Goal: Task Accomplishment & Management: Use online tool/utility

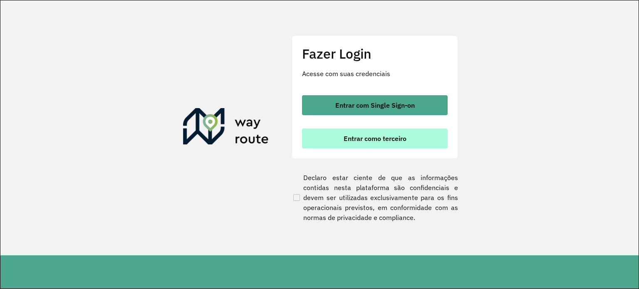
click at [405, 135] on span "Entrar como terceiro" at bounding box center [375, 138] width 63 height 7
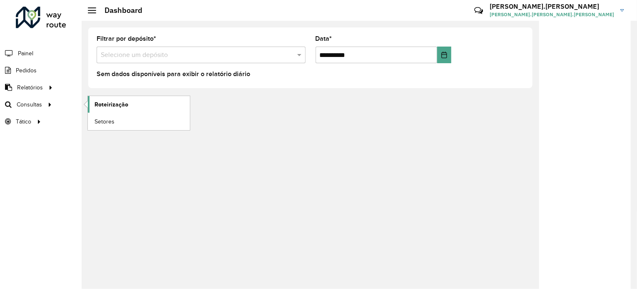
click at [93, 111] on link "Roteirização" at bounding box center [139, 104] width 102 height 17
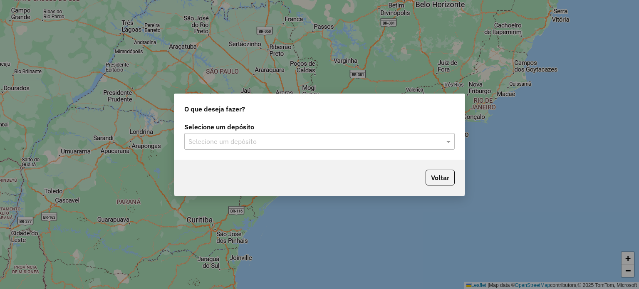
click at [258, 143] on input "text" at bounding box center [312, 142] width 246 height 10
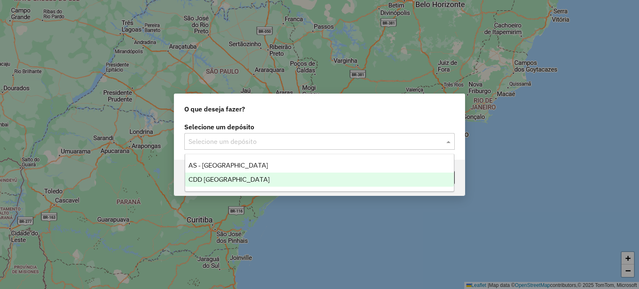
click at [230, 177] on span "CDD [GEOGRAPHIC_DATA]" at bounding box center [229, 179] width 81 height 7
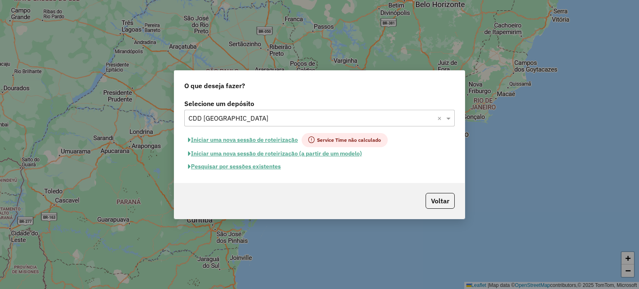
click at [272, 169] on button "Pesquisar por sessões existentes" at bounding box center [234, 166] width 100 height 13
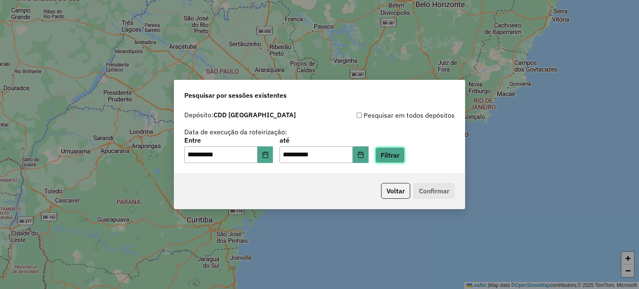
click at [388, 160] on button "Filtrar" at bounding box center [391, 155] width 30 height 16
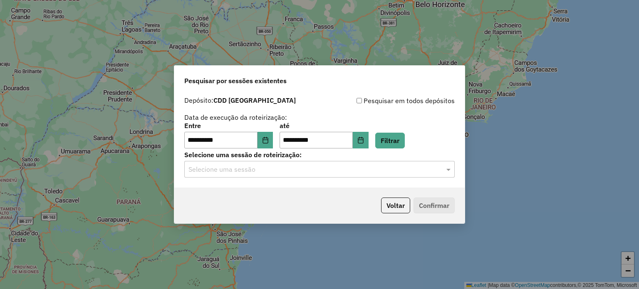
click at [274, 171] on input "text" at bounding box center [312, 170] width 246 height 10
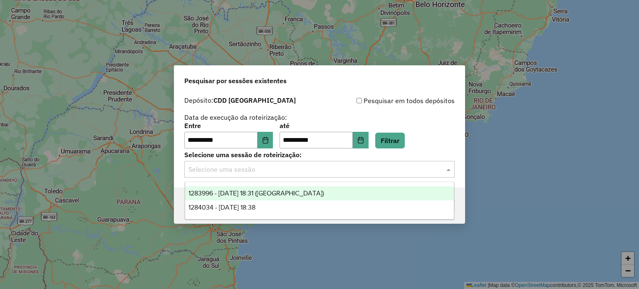
click at [256, 204] on span "1284034 - [DATE] 18:38" at bounding box center [222, 207] width 67 height 7
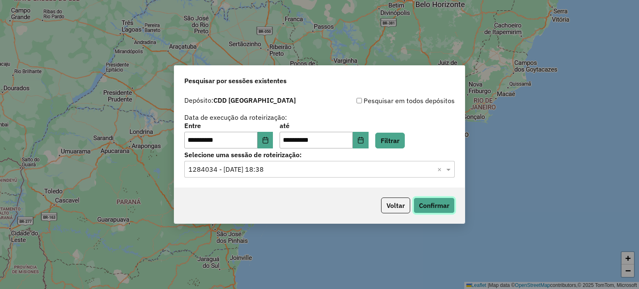
click at [424, 206] on button "Confirmar" at bounding box center [434, 206] width 41 height 16
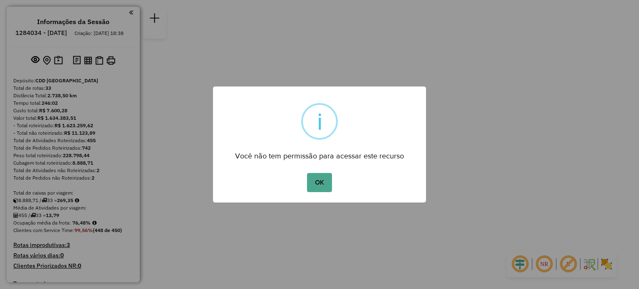
click at [307, 173] on button "OK" at bounding box center [319, 182] width 25 height 19
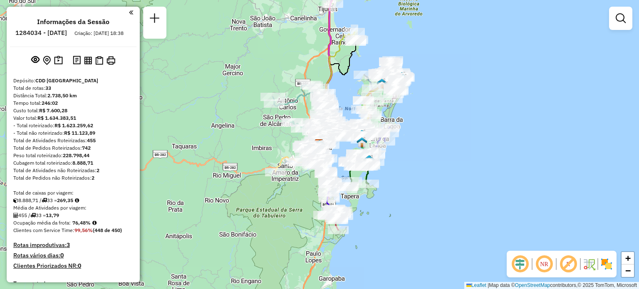
click at [542, 266] on em at bounding box center [545, 264] width 20 height 20
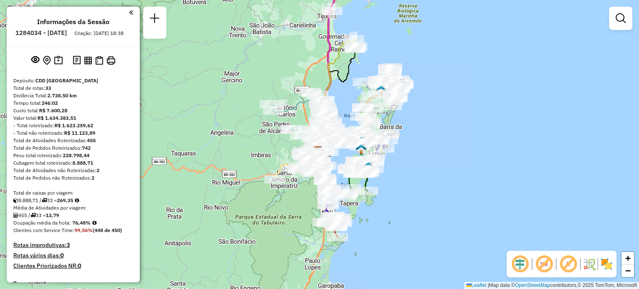
drag, startPoint x: 401, startPoint y: 42, endPoint x: 393, endPoint y: 70, distance: 29.8
click at [397, 72] on div "Janela de atendimento Grade de atendimento Capacidade Transportadoras Veículos …" at bounding box center [319, 144] width 639 height 289
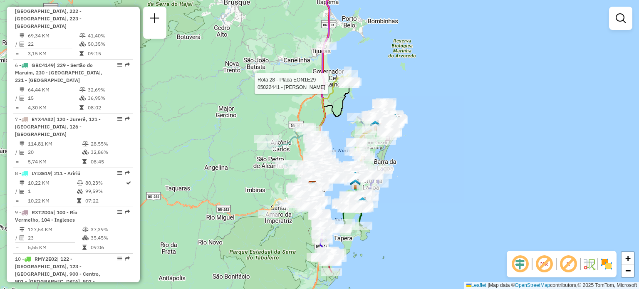
select select "**********"
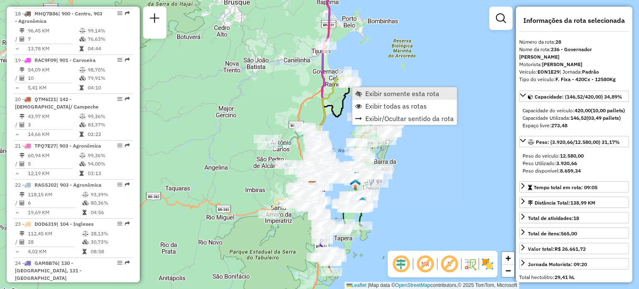
scroll to position [1620, 0]
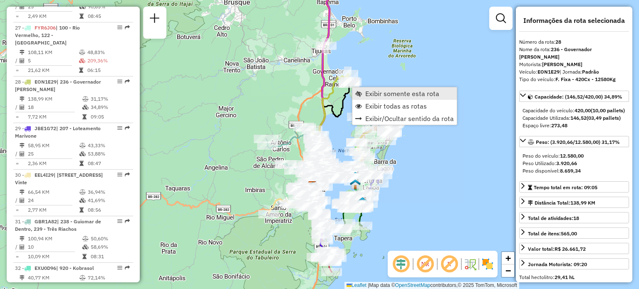
click at [363, 92] on link "Exibir somente esta rota" at bounding box center [405, 93] width 104 height 12
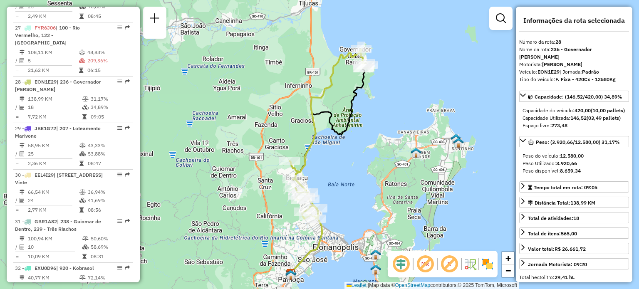
drag, startPoint x: 312, startPoint y: 185, endPoint x: 313, endPoint y: 152, distance: 33.7
click at [313, 152] on div "Janela de atendimento Grade de atendimento Capacidade Transportadoras Veículos …" at bounding box center [319, 144] width 639 height 289
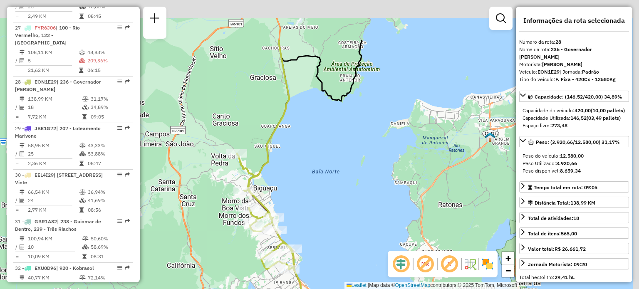
drag, startPoint x: 316, startPoint y: 129, endPoint x: 316, endPoint y: 151, distance: 22.1
click at [312, 156] on div "Janela de atendimento Grade de atendimento Capacidade Transportadoras Veículos …" at bounding box center [319, 144] width 639 height 289
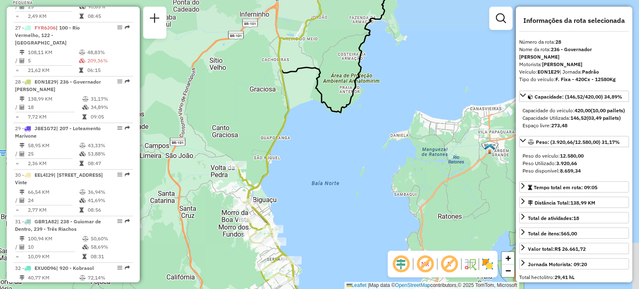
drag, startPoint x: 343, startPoint y: 104, endPoint x: 326, endPoint y: 179, distance: 77.0
click at [327, 178] on icon at bounding box center [317, 149] width 138 height 338
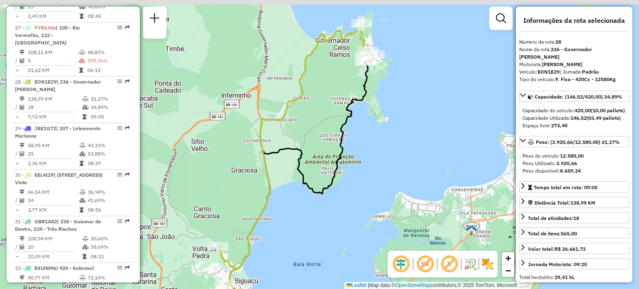
drag, startPoint x: 343, startPoint y: 176, endPoint x: 346, endPoint y: 172, distance: 5.0
click at [343, 178] on icon at bounding box center [299, 189] width 138 height 257
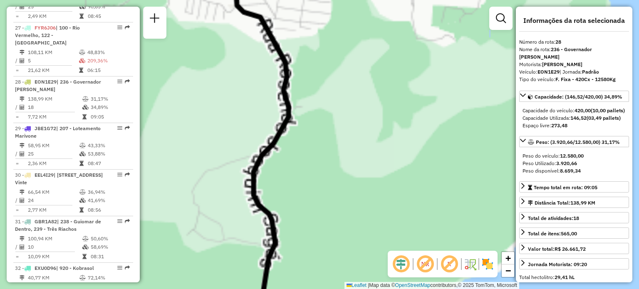
drag, startPoint x: 353, startPoint y: 70, endPoint x: 327, endPoint y: 152, distance: 86.8
click at [328, 153] on div "Janela de atendimento Grade de atendimento Capacidade Transportadoras Veículos …" at bounding box center [319, 144] width 639 height 289
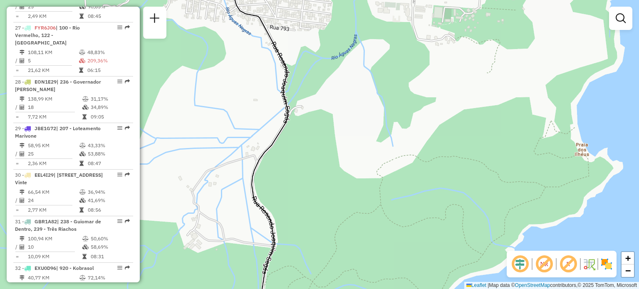
drag, startPoint x: 297, startPoint y: 38, endPoint x: 318, endPoint y: 187, distance: 150.5
click at [318, 184] on div "Janela de atendimento Grade de atendimento Capacidade Transportadoras Veículos …" at bounding box center [319, 144] width 639 height 289
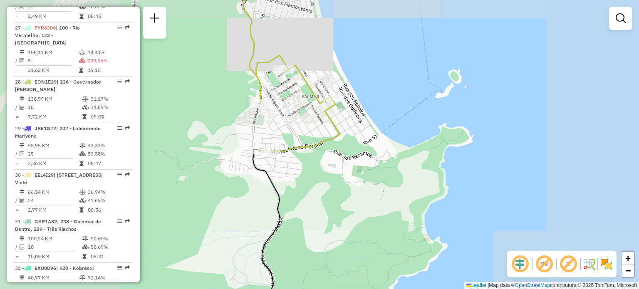
drag, startPoint x: 290, startPoint y: 113, endPoint x: 285, endPoint y: 122, distance: 10.4
click at [281, 127] on div "Janela de atendimento Grade de atendimento Capacidade Transportadoras Veículos …" at bounding box center [319, 144] width 639 height 289
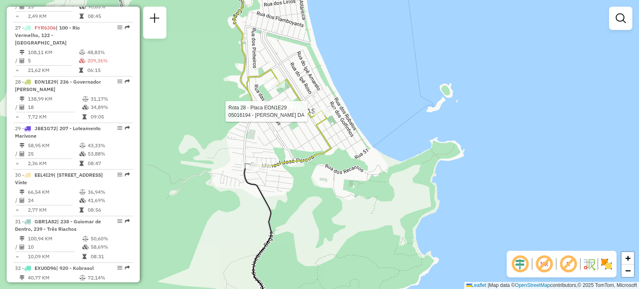
select select "**********"
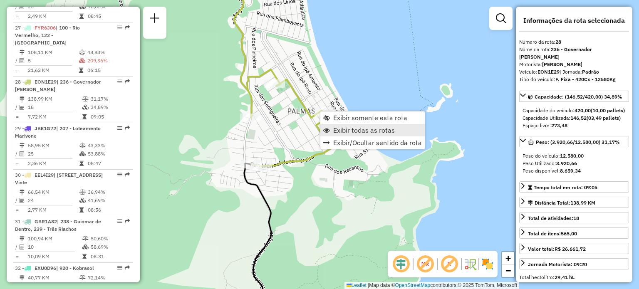
click at [349, 129] on span "Exibir todas as rotas" at bounding box center [364, 130] width 62 height 7
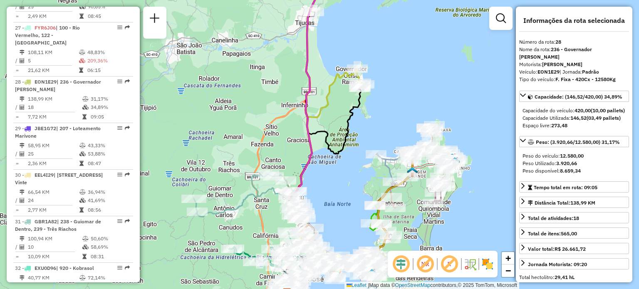
drag, startPoint x: 316, startPoint y: 182, endPoint x: 333, endPoint y: 137, distance: 47.7
click at [333, 137] on div "Janela de atendimento Grade de atendimento Capacidade Transportadoras Veículos …" at bounding box center [319, 144] width 639 height 289
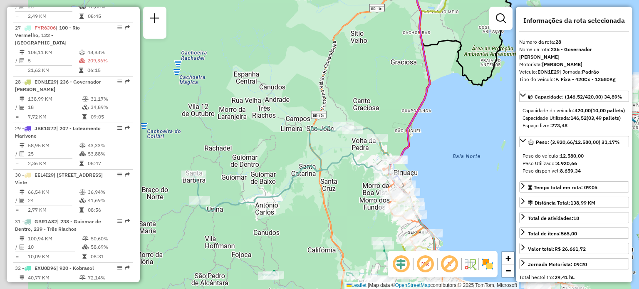
drag, startPoint x: 258, startPoint y: 131, endPoint x: 331, endPoint y: 95, distance: 81.7
click at [331, 95] on div "Janela de atendimento Grade de atendimento Capacidade Transportadoras Veículos …" at bounding box center [319, 144] width 639 height 289
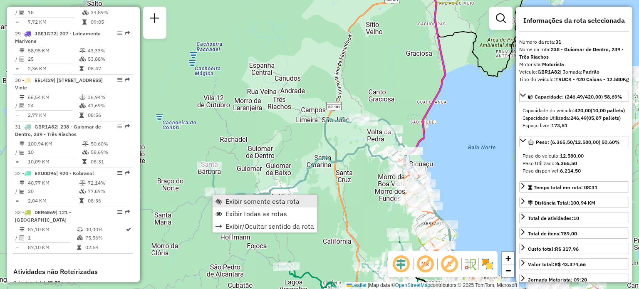
scroll to position [1768, 0]
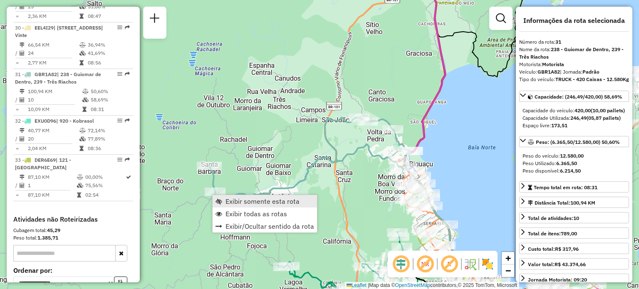
click at [224, 197] on link "Exibir somente esta rota" at bounding box center [265, 201] width 104 height 12
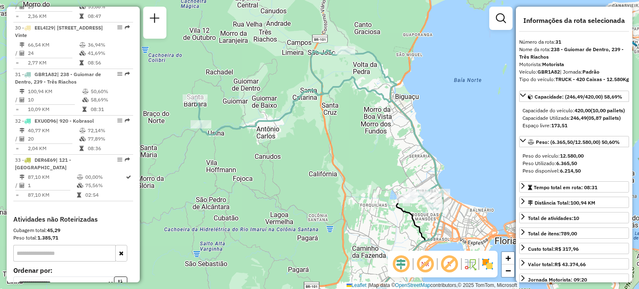
drag, startPoint x: 295, startPoint y: 143, endPoint x: 293, endPoint y: 173, distance: 30.1
click at [293, 173] on div "Janela de atendimento Grade de atendimento Capacidade Transportadoras Veículos …" at bounding box center [319, 144] width 639 height 289
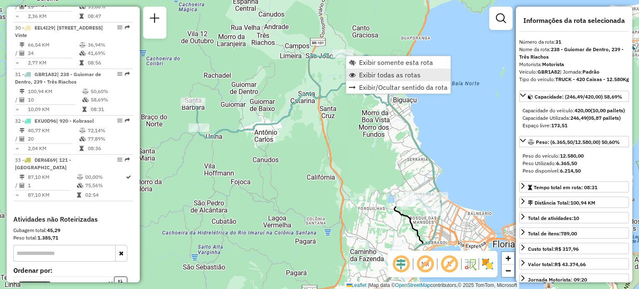
click at [363, 72] on span "Exibir todas as rotas" at bounding box center [390, 75] width 62 height 7
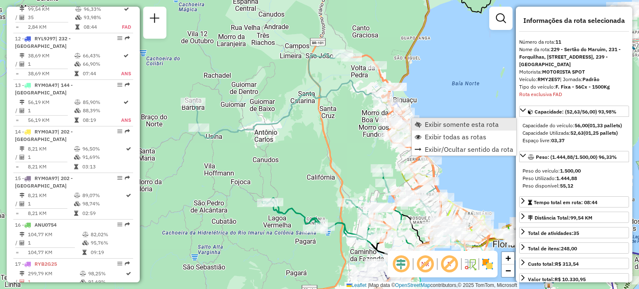
scroll to position [852, 0]
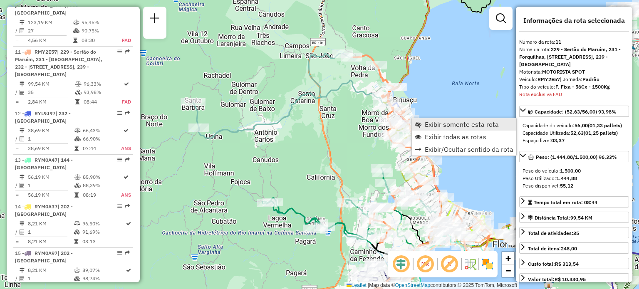
click at [424, 122] on link "Exibir somente esta rota" at bounding box center [464, 124] width 104 height 12
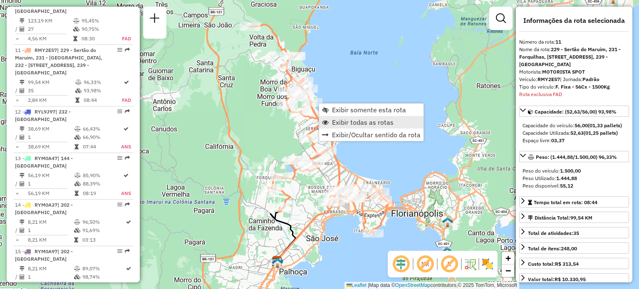
click at [345, 121] on span "Exibir todas as rotas" at bounding box center [363, 122] width 62 height 7
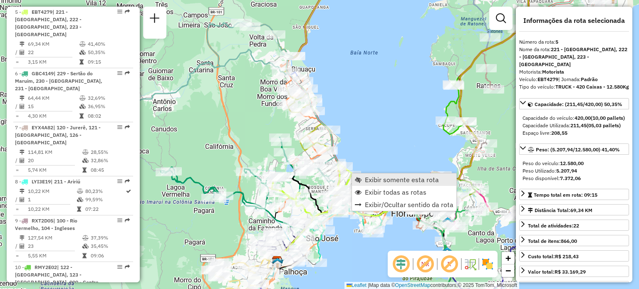
scroll to position [542, 0]
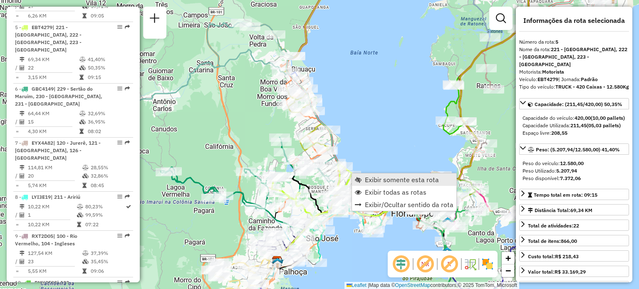
click at [363, 175] on link "Exibir somente esta rota" at bounding box center [404, 180] width 104 height 12
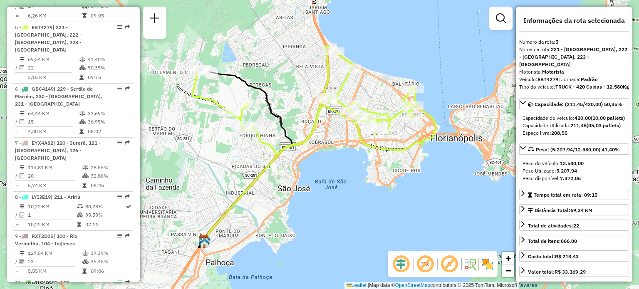
drag, startPoint x: 323, startPoint y: 145, endPoint x: 290, endPoint y: 156, distance: 35.2
click at [300, 155] on div "Janela de atendimento Grade de atendimento Capacidade Transportadoras Veículos …" at bounding box center [319, 144] width 639 height 289
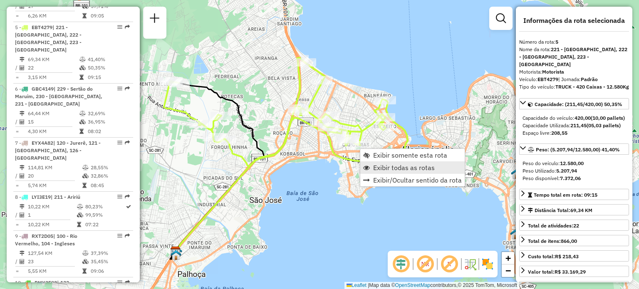
click at [387, 165] on span "Exibir todas as rotas" at bounding box center [404, 167] width 62 height 7
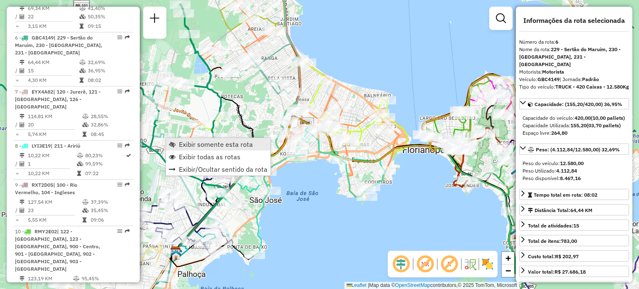
scroll to position [596, 0]
click at [174, 139] on link "Exibir somente esta rota" at bounding box center [218, 144] width 104 height 12
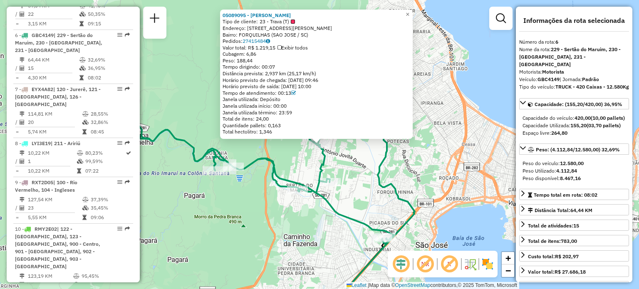
click at [384, 192] on icon at bounding box center [379, 188] width 72 height 218
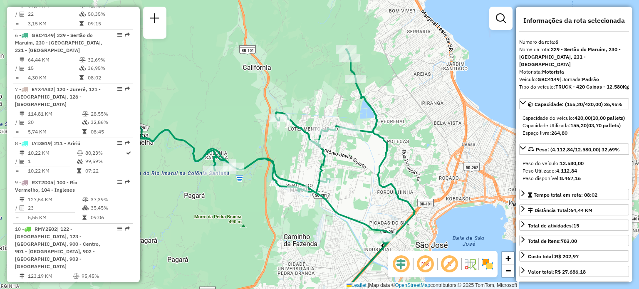
drag, startPoint x: 390, startPoint y: 206, endPoint x: 386, endPoint y: 183, distance: 23.1
click at [386, 184] on div "Janela de atendimento Grade de atendimento Capacidade Transportadoras Veículos …" at bounding box center [319, 144] width 639 height 289
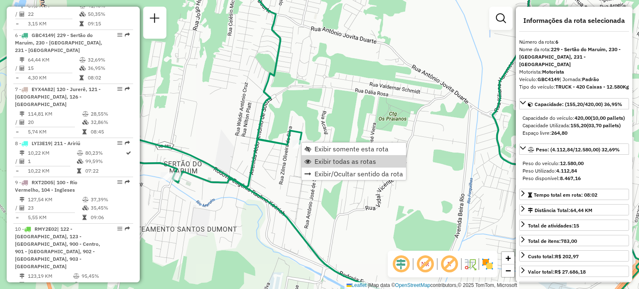
click at [322, 159] on span "Exibir todas as rotas" at bounding box center [346, 161] width 62 height 7
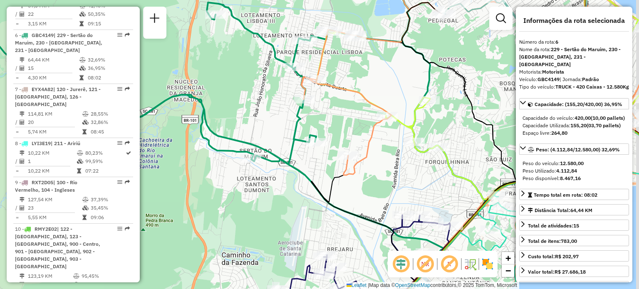
drag, startPoint x: 353, startPoint y: 104, endPoint x: 307, endPoint y: 88, distance: 49.5
click at [310, 91] on div "Janela de atendimento Grade de atendimento Capacidade Transportadoras Veículos …" at bounding box center [319, 144] width 639 height 289
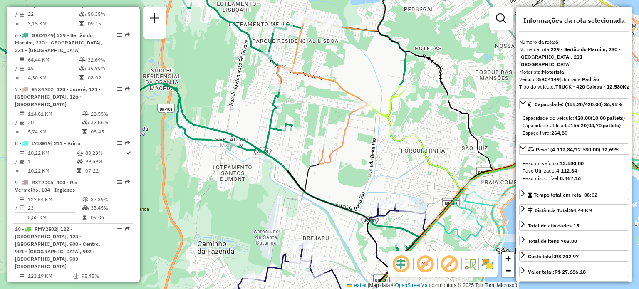
drag, startPoint x: 254, startPoint y: 162, endPoint x: 278, endPoint y: 104, distance: 62.4
click at [275, 117] on div "Janela de atendimento Grade de atendimento Capacidade Transportadoras Veículos …" at bounding box center [319, 144] width 639 height 289
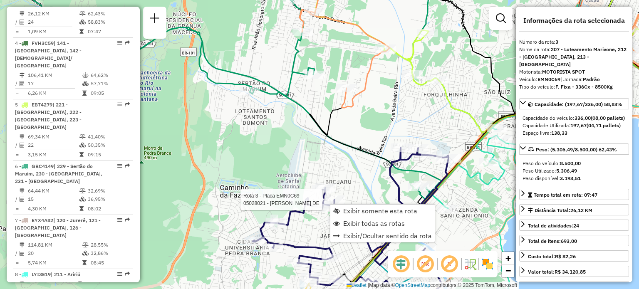
scroll to position [441, 0]
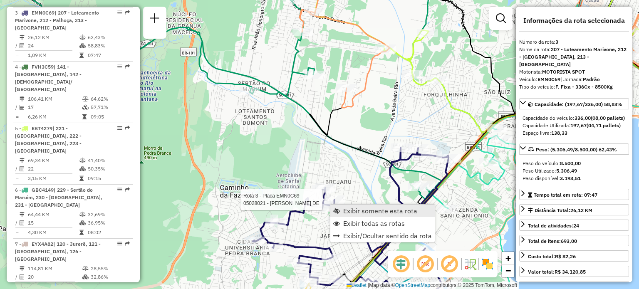
click at [342, 207] on link "Exibir somente esta rota" at bounding box center [383, 211] width 104 height 12
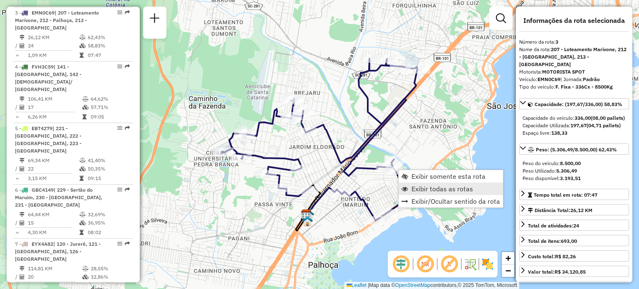
click at [416, 183] on link "Exibir todas as rotas" at bounding box center [451, 189] width 104 height 12
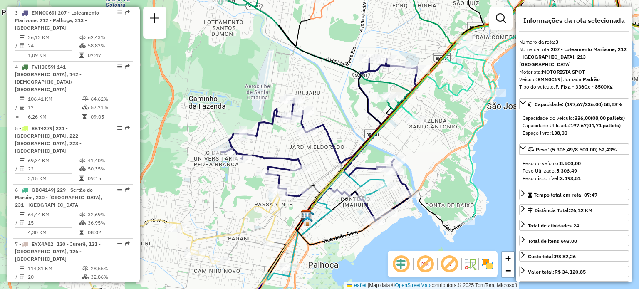
drag, startPoint x: 354, startPoint y: 216, endPoint x: 371, endPoint y: 166, distance: 52.3
click at [370, 171] on div "Janela de atendimento Grade de atendimento Capacidade Transportadoras Veículos …" at bounding box center [319, 144] width 639 height 289
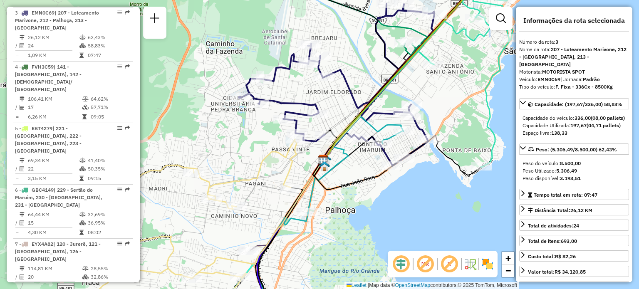
drag, startPoint x: 282, startPoint y: 229, endPoint x: 300, endPoint y: 159, distance: 72.1
click at [299, 168] on icon at bounding box center [219, 214] width 284 height 201
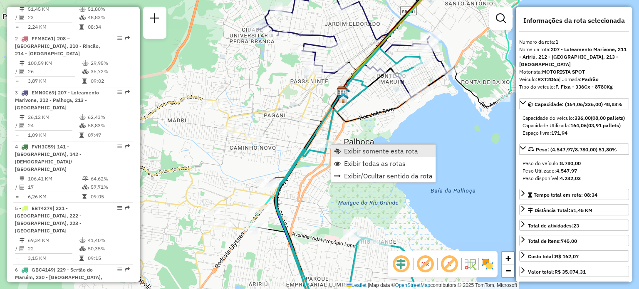
scroll to position [334, 0]
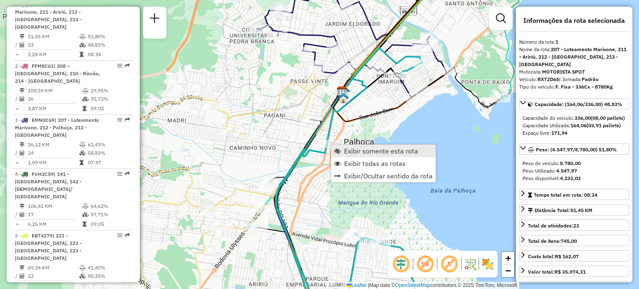
click at [340, 151] on span "Exibir somente esta rota" at bounding box center [337, 151] width 7 height 7
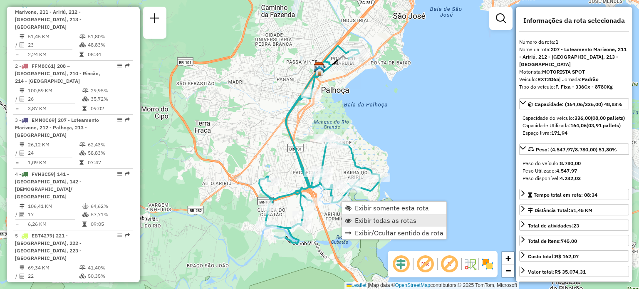
click at [361, 218] on span "Exibir todas as rotas" at bounding box center [386, 220] width 62 height 7
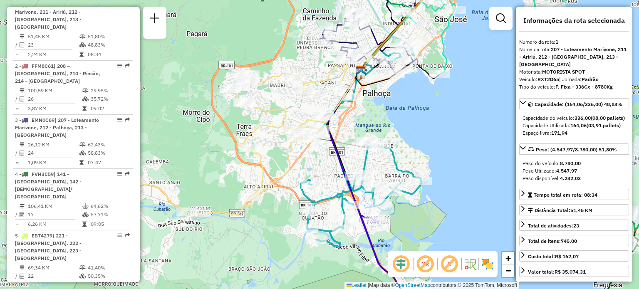
drag, startPoint x: 216, startPoint y: 155, endPoint x: 264, endPoint y: 159, distance: 47.6
click at [263, 159] on icon at bounding box center [179, 176] width 337 height 233
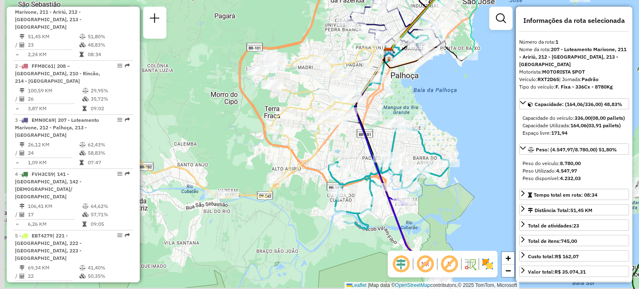
drag, startPoint x: 280, startPoint y: 168, endPoint x: 310, endPoint y: 146, distance: 37.2
click at [308, 148] on div "Janela de atendimento Grade de atendimento Capacidade Transportadoras Veículos …" at bounding box center [319, 144] width 639 height 289
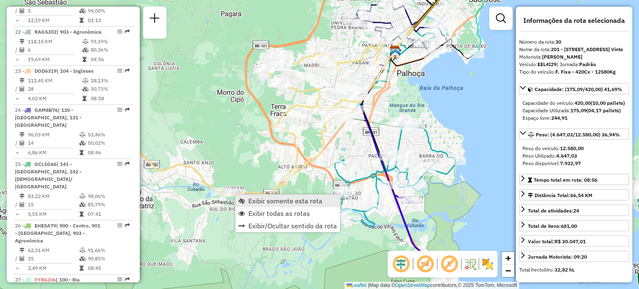
scroll to position [1714, 0]
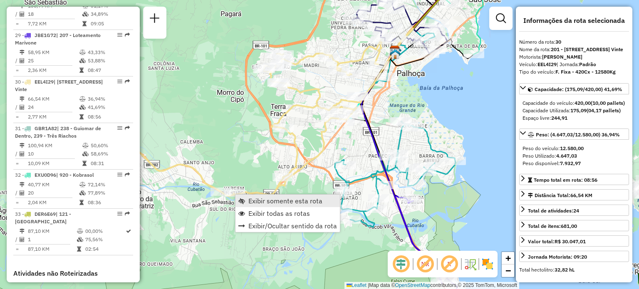
click at [259, 200] on span "Exibir somente esta rota" at bounding box center [286, 201] width 74 height 7
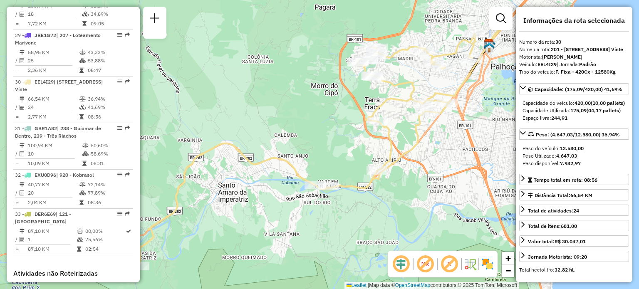
drag, startPoint x: 323, startPoint y: 147, endPoint x: 340, endPoint y: 135, distance: 20.9
click at [333, 141] on div "Janela de atendimento Grade de atendimento Capacidade Transportadoras Veículos …" at bounding box center [319, 144] width 639 height 289
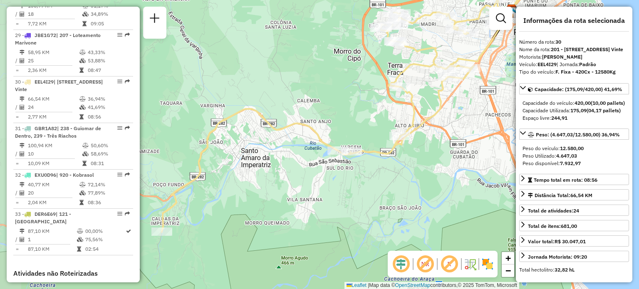
drag, startPoint x: 387, startPoint y: 116, endPoint x: 330, endPoint y: 160, distance: 72.4
click at [337, 158] on div "Janela de atendimento Grade de atendimento Capacidade Transportadoras Veículos …" at bounding box center [319, 144] width 639 height 289
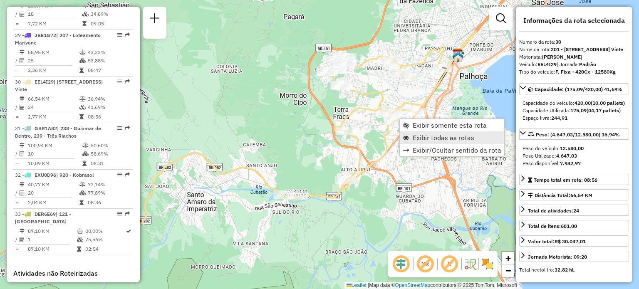
click at [415, 136] on span "Exibir todas as rotas" at bounding box center [444, 137] width 62 height 7
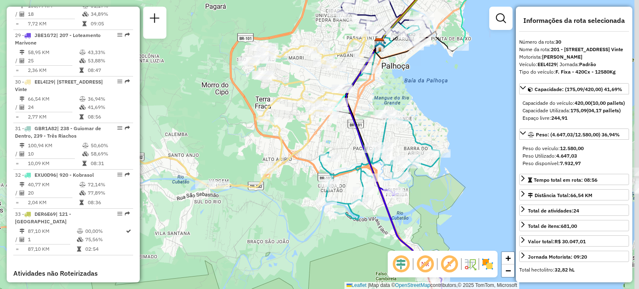
drag, startPoint x: 432, startPoint y: 141, endPoint x: 338, endPoint y: 122, distance: 95.7
click at [346, 114] on icon at bounding box center [386, 149] width 81 height 256
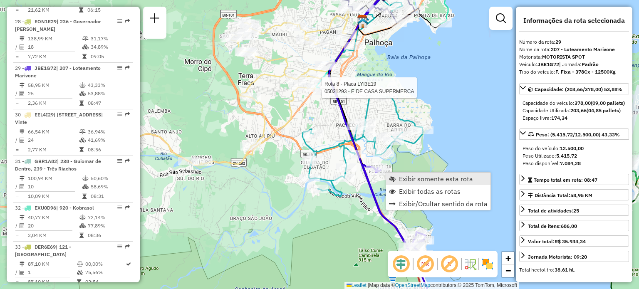
scroll to position [1667, 0]
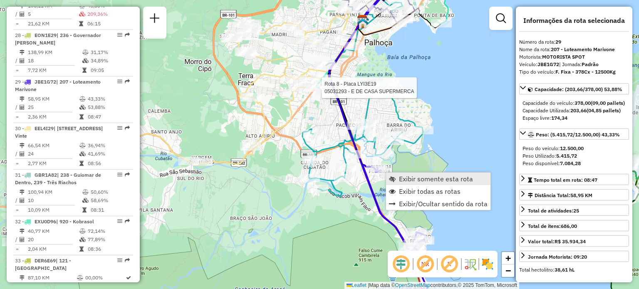
click at [395, 175] on link "Exibir somente esta rota" at bounding box center [438, 179] width 104 height 12
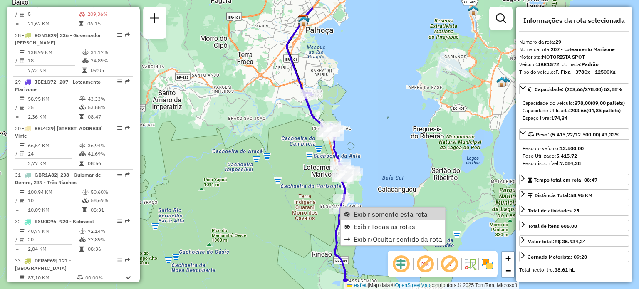
click at [394, 169] on div "Janela de atendimento Grade de atendimento Capacidade Transportadoras Veículos …" at bounding box center [319, 144] width 639 height 289
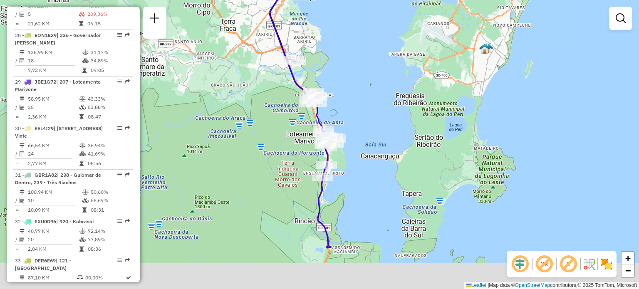
drag, startPoint x: 397, startPoint y: 181, endPoint x: 366, endPoint y: 131, distance: 58.7
click at [373, 131] on div "Janela de atendimento Grade de atendimento Capacidade Transportadoras Veículos …" at bounding box center [319, 144] width 639 height 289
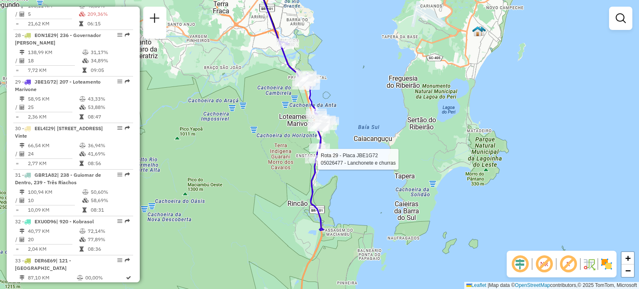
select select "**********"
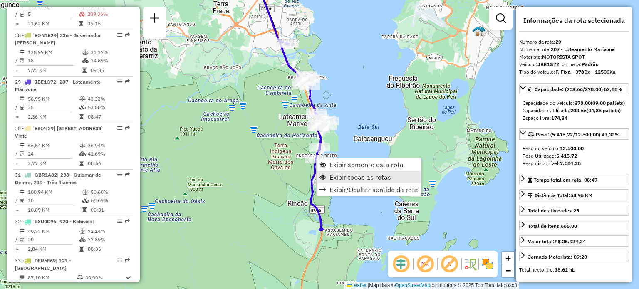
click at [347, 178] on span "Exibir todas as rotas" at bounding box center [361, 177] width 62 height 7
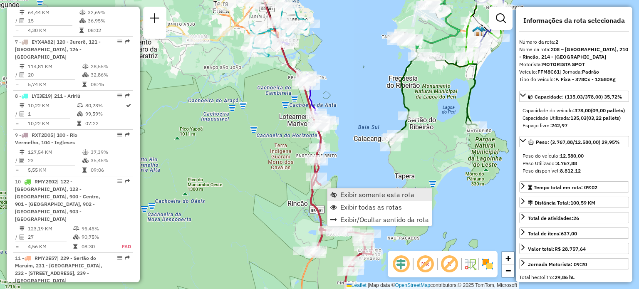
scroll to position [388, 0]
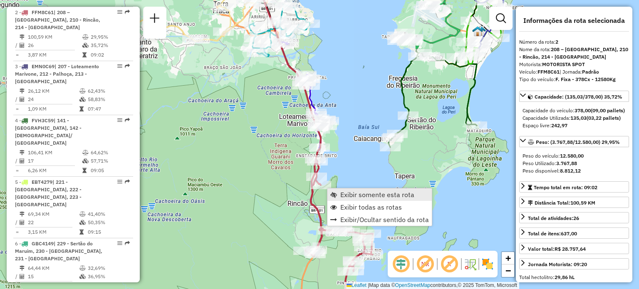
click at [343, 194] on span "Exibir somente esta rota" at bounding box center [378, 195] width 74 height 7
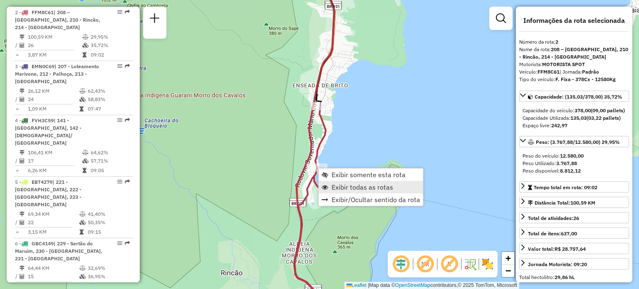
click at [342, 182] on link "Exibir todas as rotas" at bounding box center [371, 187] width 104 height 12
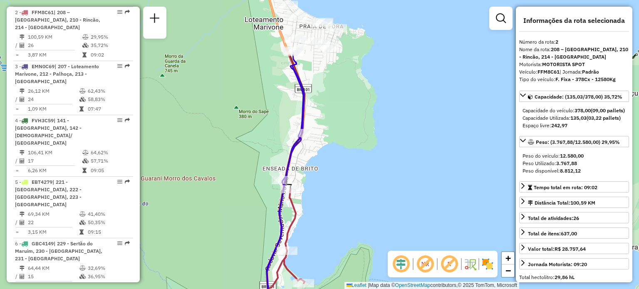
drag, startPoint x: 355, startPoint y: 57, endPoint x: 325, endPoint y: 140, distance: 88.5
click at [325, 140] on div "Janela de atendimento Grade de atendimento Capacidade Transportadoras Veículos …" at bounding box center [319, 144] width 639 height 289
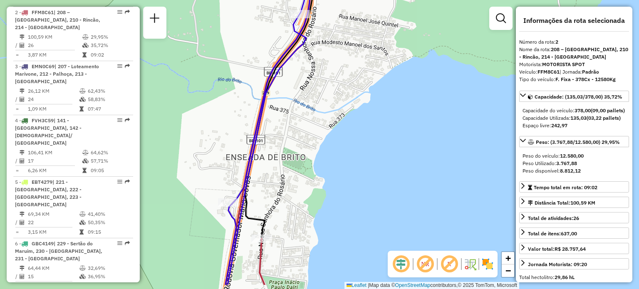
drag, startPoint x: 285, startPoint y: 215, endPoint x: 294, endPoint y: 152, distance: 63.4
click at [293, 158] on div "Janela de atendimento Grade de atendimento Capacidade Transportadoras Veículos …" at bounding box center [319, 144] width 639 height 289
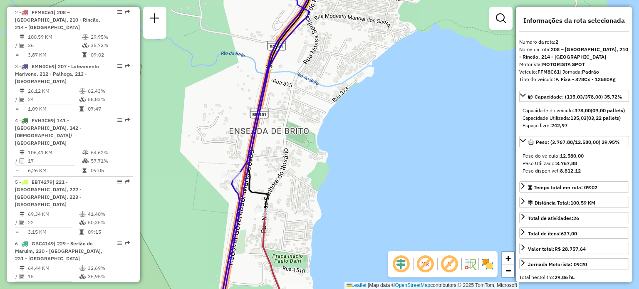
drag, startPoint x: 297, startPoint y: 189, endPoint x: 294, endPoint y: 156, distance: 33.0
click at [294, 156] on div "Janela de atendimento Grade de atendimento Capacidade Transportadoras Veículos …" at bounding box center [319, 144] width 639 height 289
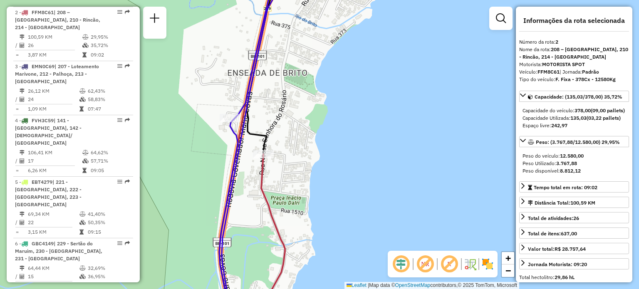
drag, startPoint x: 288, startPoint y: 181, endPoint x: 288, endPoint y: 168, distance: 13.3
click at [288, 168] on div "Janela de atendimento Grade de atendimento Capacidade Transportadoras Veículos …" at bounding box center [319, 144] width 639 height 289
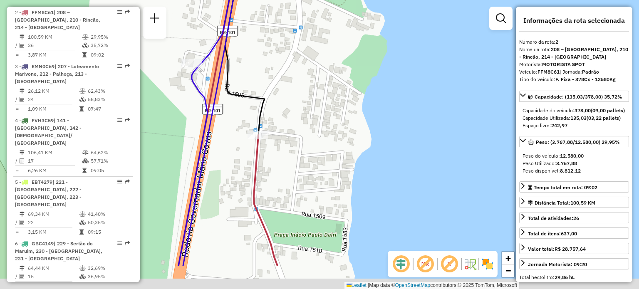
drag, startPoint x: 305, startPoint y: 132, endPoint x: 305, endPoint y: 107, distance: 25.8
click at [306, 116] on div "Janela de atendimento Grade de atendimento Capacidade Transportadoras Veículos …" at bounding box center [319, 144] width 639 height 289
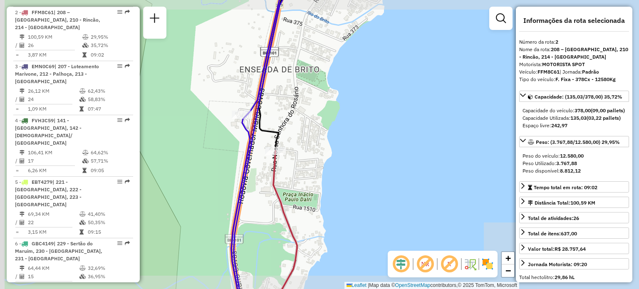
drag, startPoint x: 290, startPoint y: 224, endPoint x: 294, endPoint y: 143, distance: 81.7
click at [294, 161] on icon at bounding box center [283, 234] width 28 height 167
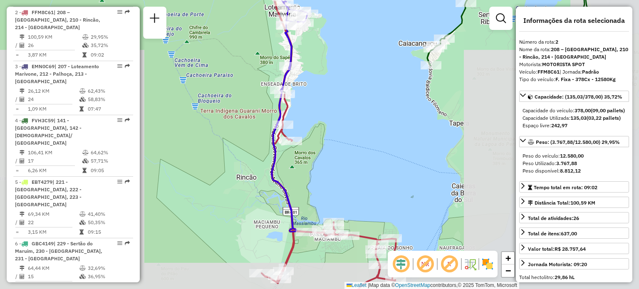
drag, startPoint x: 351, startPoint y: 135, endPoint x: 324, endPoint y: 129, distance: 27.7
click at [327, 130] on div "Janela de atendimento Grade de atendimento Capacidade Transportadoras Veículos …" at bounding box center [319, 144] width 639 height 289
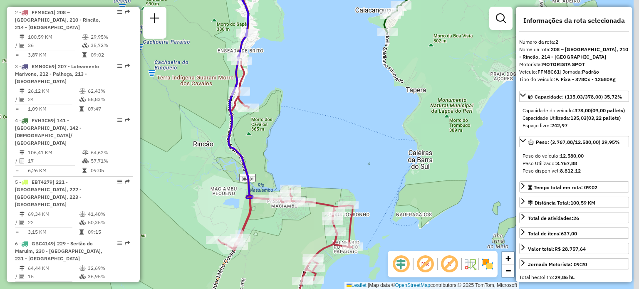
drag, startPoint x: 320, startPoint y: 154, endPoint x: 300, endPoint y: 127, distance: 33.6
click at [300, 126] on div "Janela de atendimento Grade de atendimento Capacidade Transportadoras Veículos …" at bounding box center [319, 144] width 639 height 289
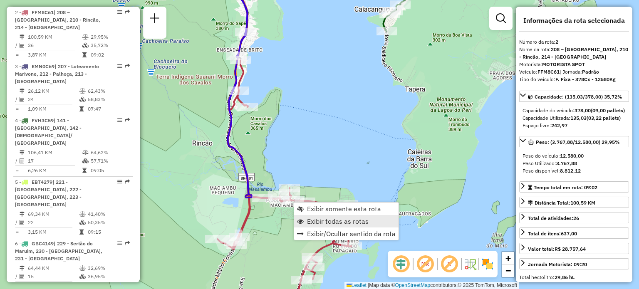
click at [316, 221] on span "Exibir todas as rotas" at bounding box center [338, 221] width 62 height 7
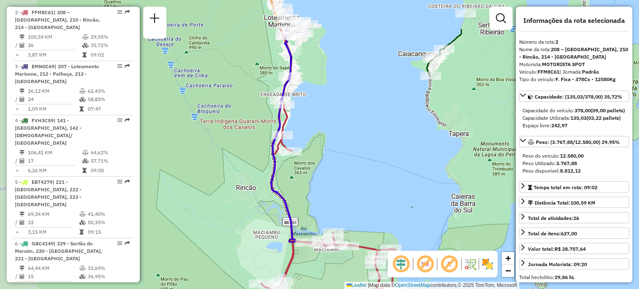
drag, startPoint x: 246, startPoint y: 114, endPoint x: 308, endPoint y: 199, distance: 104.9
click at [308, 199] on div "Janela de atendimento Grade de atendimento Capacidade Transportadoras Veículos …" at bounding box center [319, 144] width 639 height 289
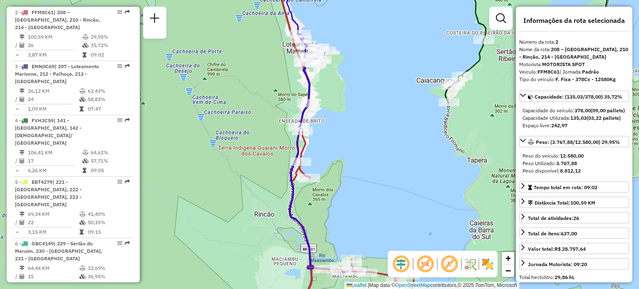
click at [485, 264] on img at bounding box center [487, 264] width 13 height 13
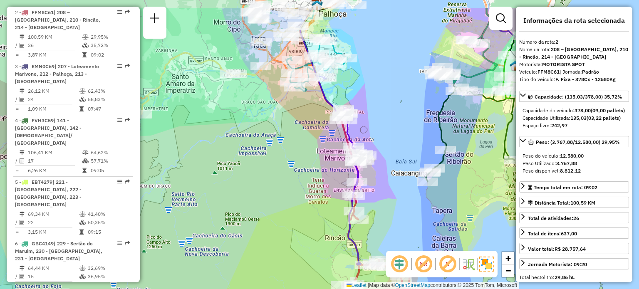
drag, startPoint x: 418, startPoint y: 134, endPoint x: 411, endPoint y: 174, distance: 39.8
click at [411, 173] on div "Janela de atendimento Grade de atendimento Capacidade Transportadoras Veículos …" at bounding box center [319, 144] width 639 height 289
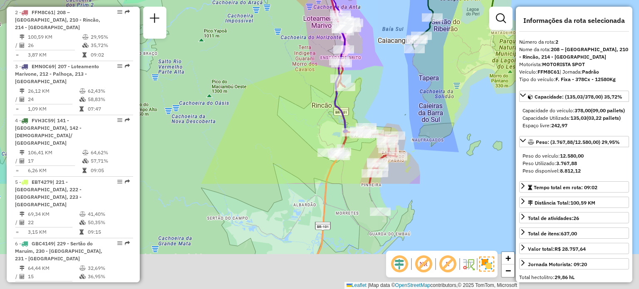
drag, startPoint x: 342, startPoint y: 224, endPoint x: 328, endPoint y: 90, distance: 135.6
click at [328, 90] on div "Janela de atendimento Grade de atendimento Capacidade Transportadoras Veículos …" at bounding box center [319, 144] width 639 height 289
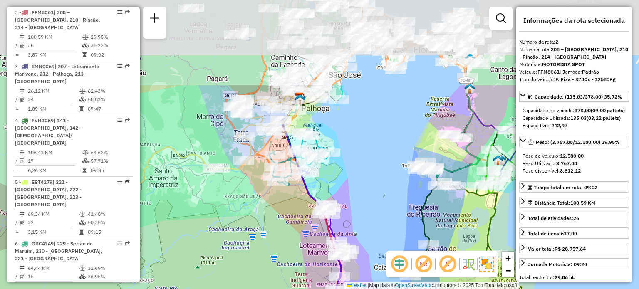
drag, startPoint x: 256, startPoint y: 96, endPoint x: 269, endPoint y: 199, distance: 104.5
click at [263, 209] on div "Janela de atendimento Grade de atendimento Capacidade Transportadoras Veículos …" at bounding box center [319, 144] width 639 height 289
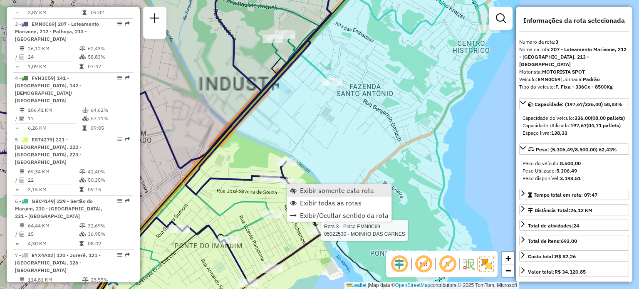
scroll to position [441, 0]
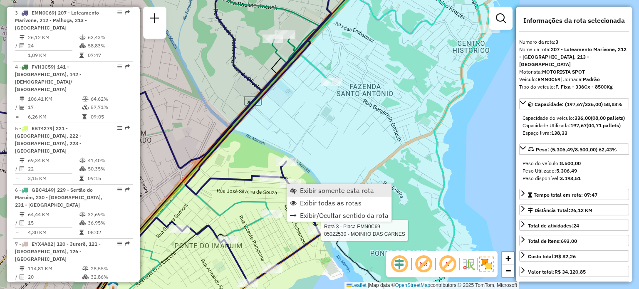
click at [297, 189] on link "Exibir somente esta rota" at bounding box center [339, 190] width 104 height 12
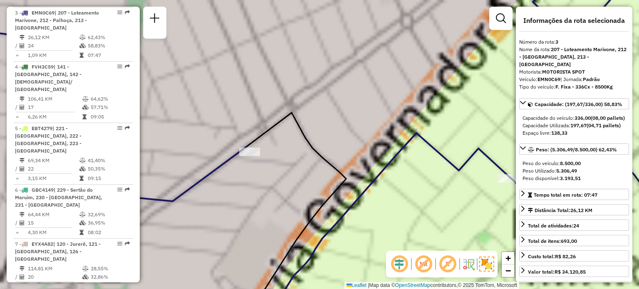
drag, startPoint x: 378, startPoint y: 202, endPoint x: 296, endPoint y: 208, distance: 81.8
click at [296, 208] on div "Rota 3 - Placa EMN0C69 05022530 - MOINHO DAS CARNES Janela de atendimento Grade…" at bounding box center [319, 144] width 639 height 289
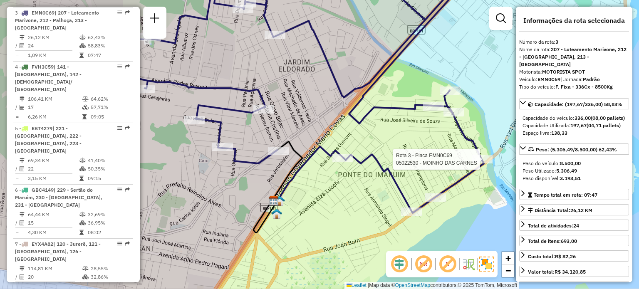
drag, startPoint x: 408, startPoint y: 169, endPoint x: 373, endPoint y: 147, distance: 40.8
click at [379, 149] on div "Rota 3 - Placa EMN0C69 05022530 - MOINHO DAS CARNES Janela de atendimento Grade…" at bounding box center [319, 144] width 639 height 289
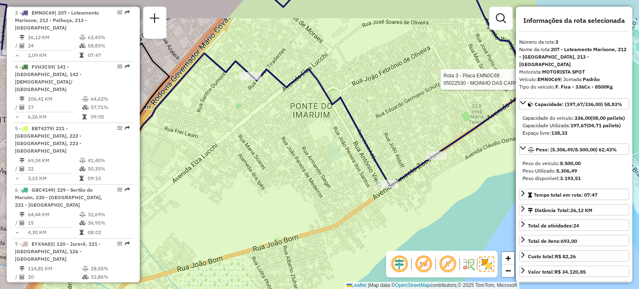
drag, startPoint x: 450, startPoint y: 160, endPoint x: 361, endPoint y: 208, distance: 100.2
click at [383, 199] on div "Rota 3 - Placa EMN0C69 05022530 - MOINHO DAS CARNES Janela de atendimento Grade…" at bounding box center [319, 144] width 639 height 289
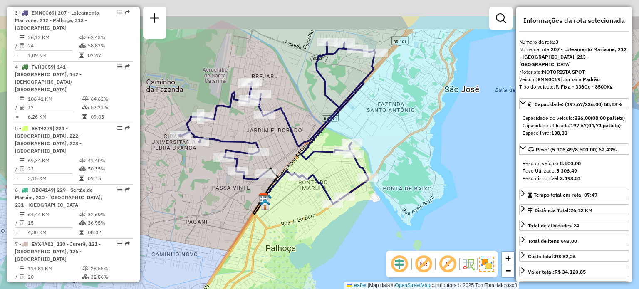
drag, startPoint x: 361, startPoint y: 83, endPoint x: 345, endPoint y: 154, distance: 72.8
click at [344, 155] on div "Janela de atendimento Grade de atendimento Capacidade Transportadoras Veículos …" at bounding box center [319, 144] width 639 height 289
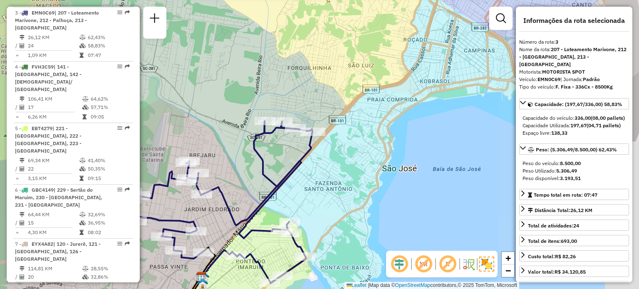
drag, startPoint x: 263, startPoint y: 172, endPoint x: 306, endPoint y: 126, distance: 63.3
click at [306, 126] on icon at bounding box center [215, 202] width 196 height 162
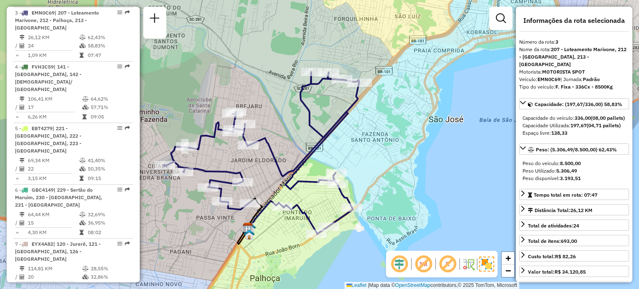
drag, startPoint x: 290, startPoint y: 156, endPoint x: 306, endPoint y: 148, distance: 17.7
click at [304, 149] on div "Janela de atendimento Grade de atendimento Capacidade Transportadoras Veículos …" at bounding box center [319, 144] width 639 height 289
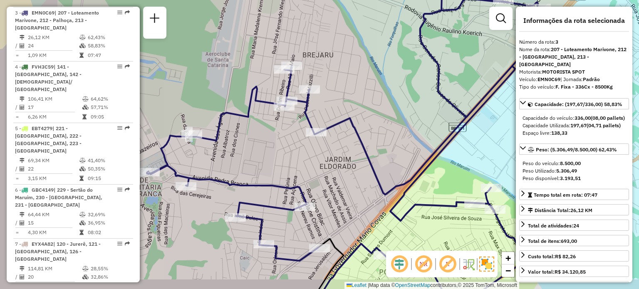
drag, startPoint x: 203, startPoint y: 163, endPoint x: 288, endPoint y: 131, distance: 90.6
click at [279, 132] on div "Janela de atendimento Grade de atendimento Capacidade Transportadoras Veículos …" at bounding box center [319, 144] width 639 height 289
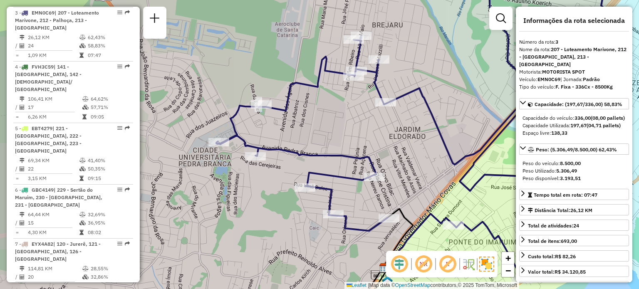
drag, startPoint x: 225, startPoint y: 154, endPoint x: 226, endPoint y: 165, distance: 10.9
click at [226, 165] on div "Janela de atendimento Grade de atendimento Capacidade Transportadoras Veículos …" at bounding box center [319, 144] width 639 height 289
